Goal: Navigation & Orientation: Find specific page/section

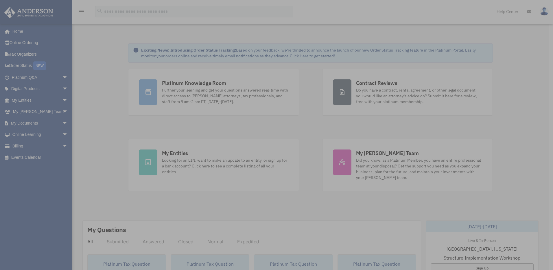
click at [183, 85] on div "x" at bounding box center [276, 135] width 553 height 270
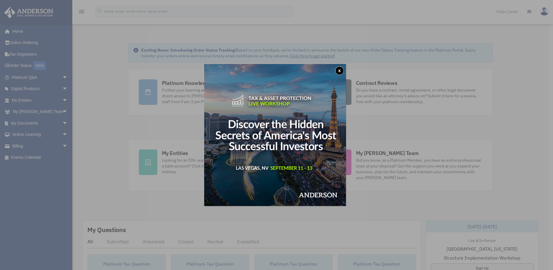
click at [339, 72] on button "x" at bounding box center [339, 70] width 9 height 9
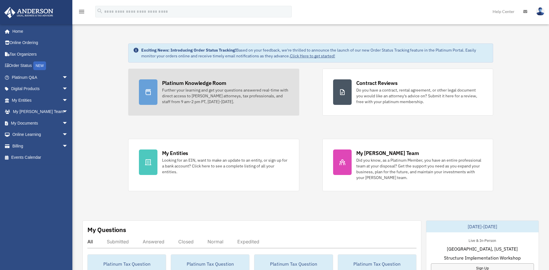
click at [186, 81] on div "Platinum Knowledge Room" at bounding box center [194, 82] width 64 height 7
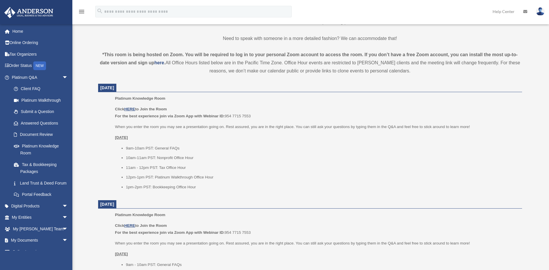
scroll to position [174, 0]
click at [130, 110] on u "HERE" at bounding box center [129, 108] width 11 height 4
